Goal: Information Seeking & Learning: Learn about a topic

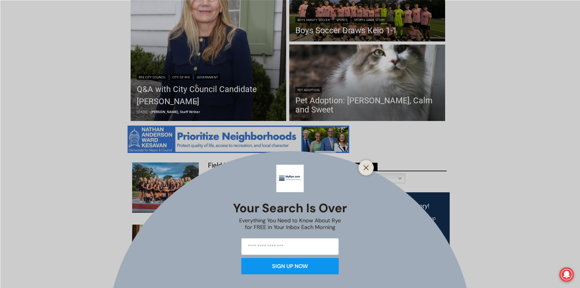
scroll to position [213, 0]
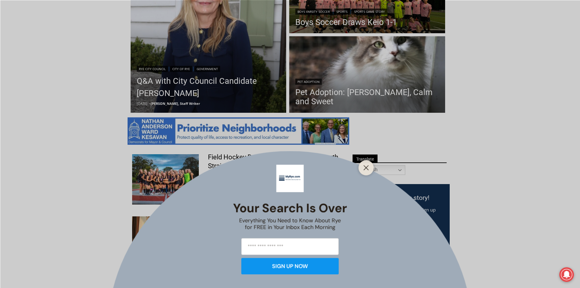
click at [363, 172] on div at bounding box center [365, 167] width 15 height 15
click at [366, 166] on icon "Close" at bounding box center [365, 167] width 5 height 5
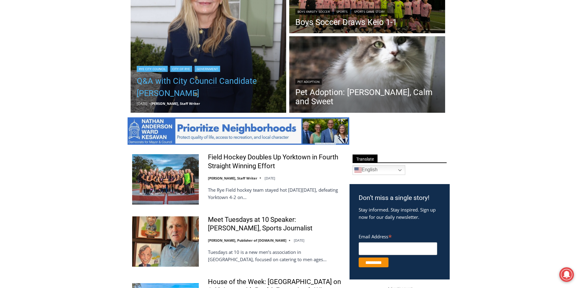
click at [192, 84] on link "Q&A with City Council Candidate [PERSON_NAME]" at bounding box center [209, 87] width 144 height 24
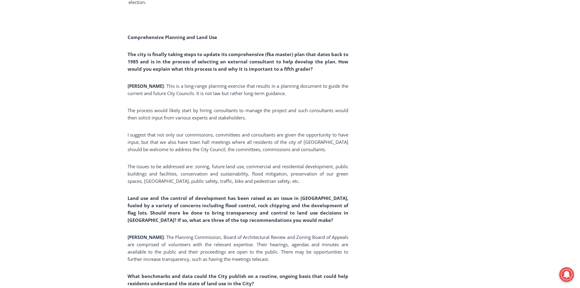
scroll to position [1692, 0]
